Goal: Find specific page/section: Find specific page/section

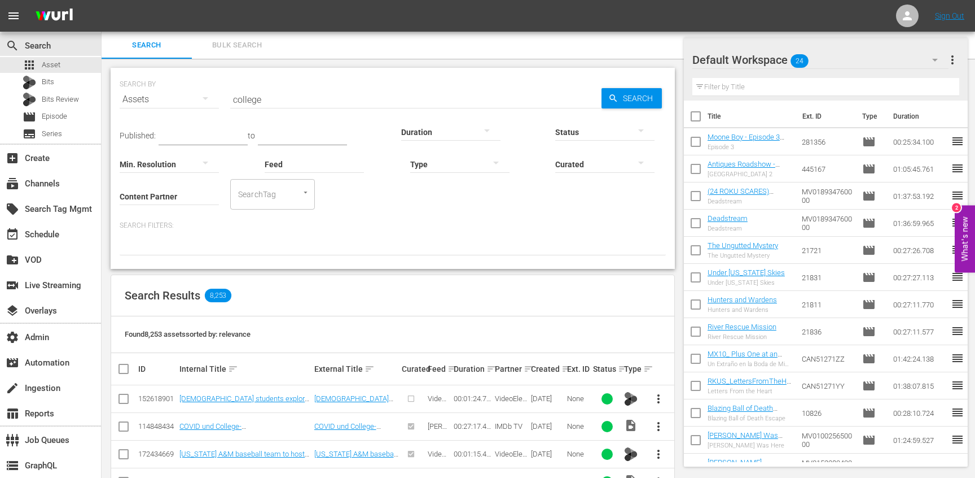
scroll to position [481, 0]
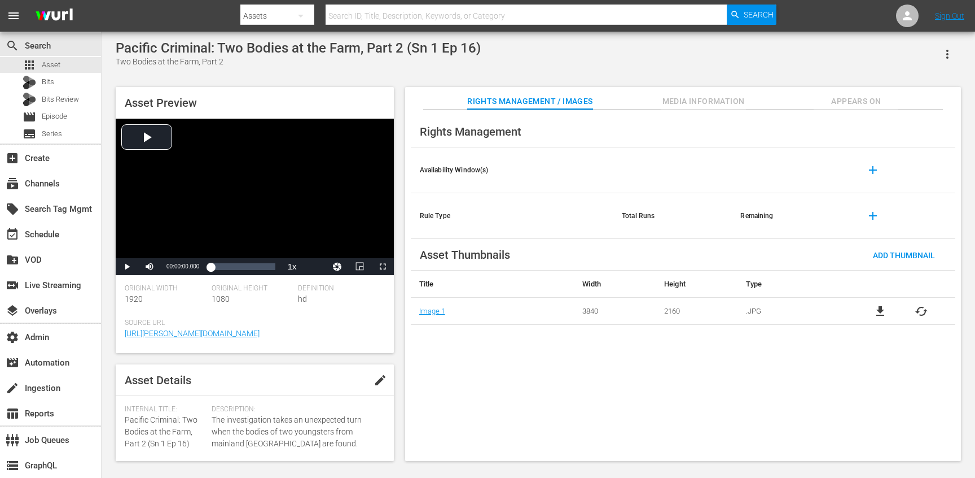
scroll to position [268, 0]
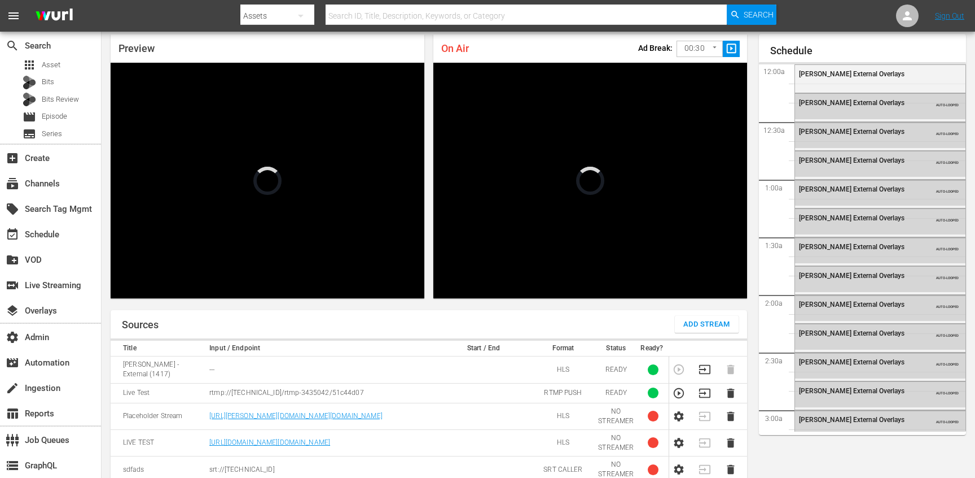
scroll to position [1736, 0]
